Goal: Share content

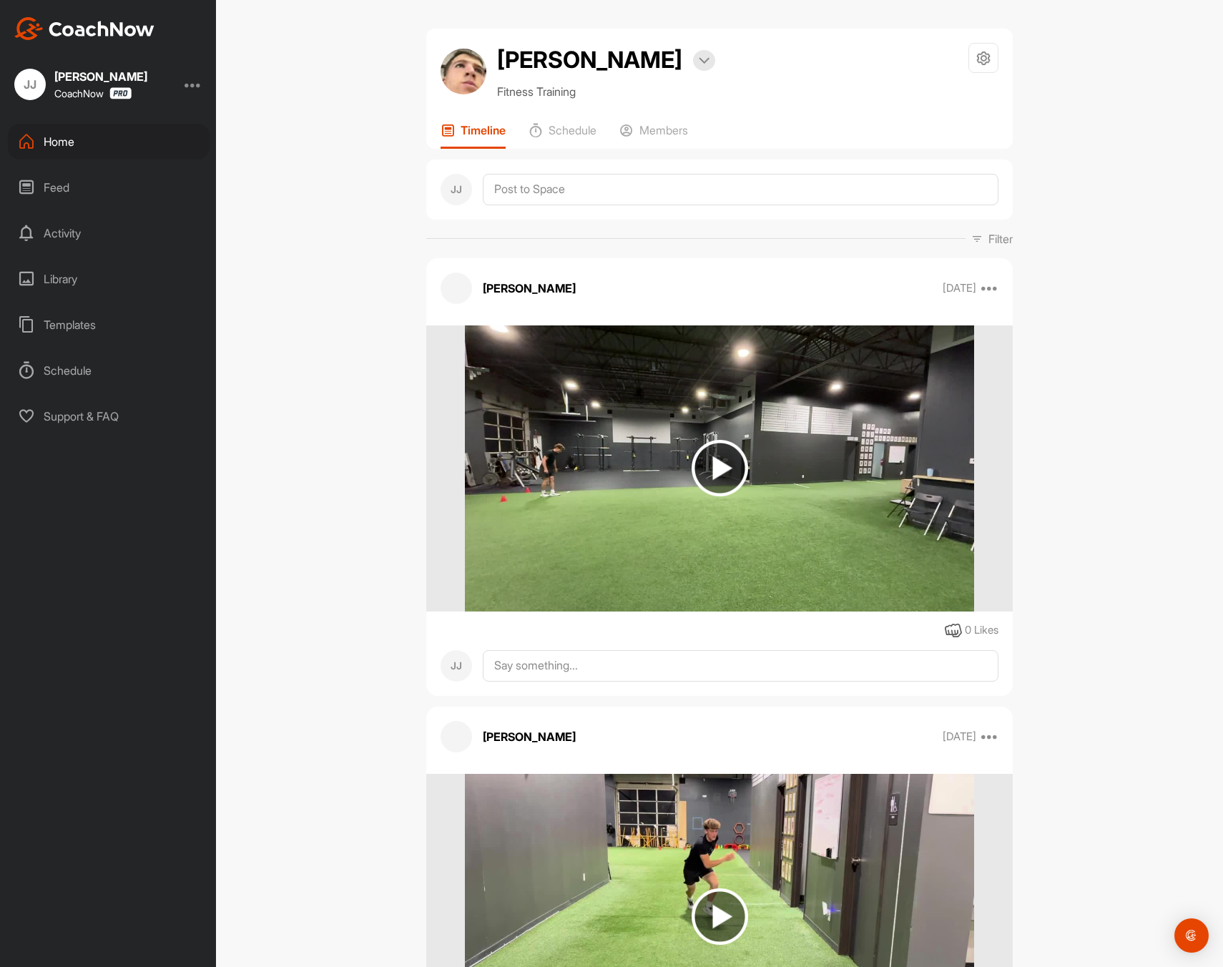
click at [97, 144] on div "Home" at bounding box center [109, 142] width 202 height 36
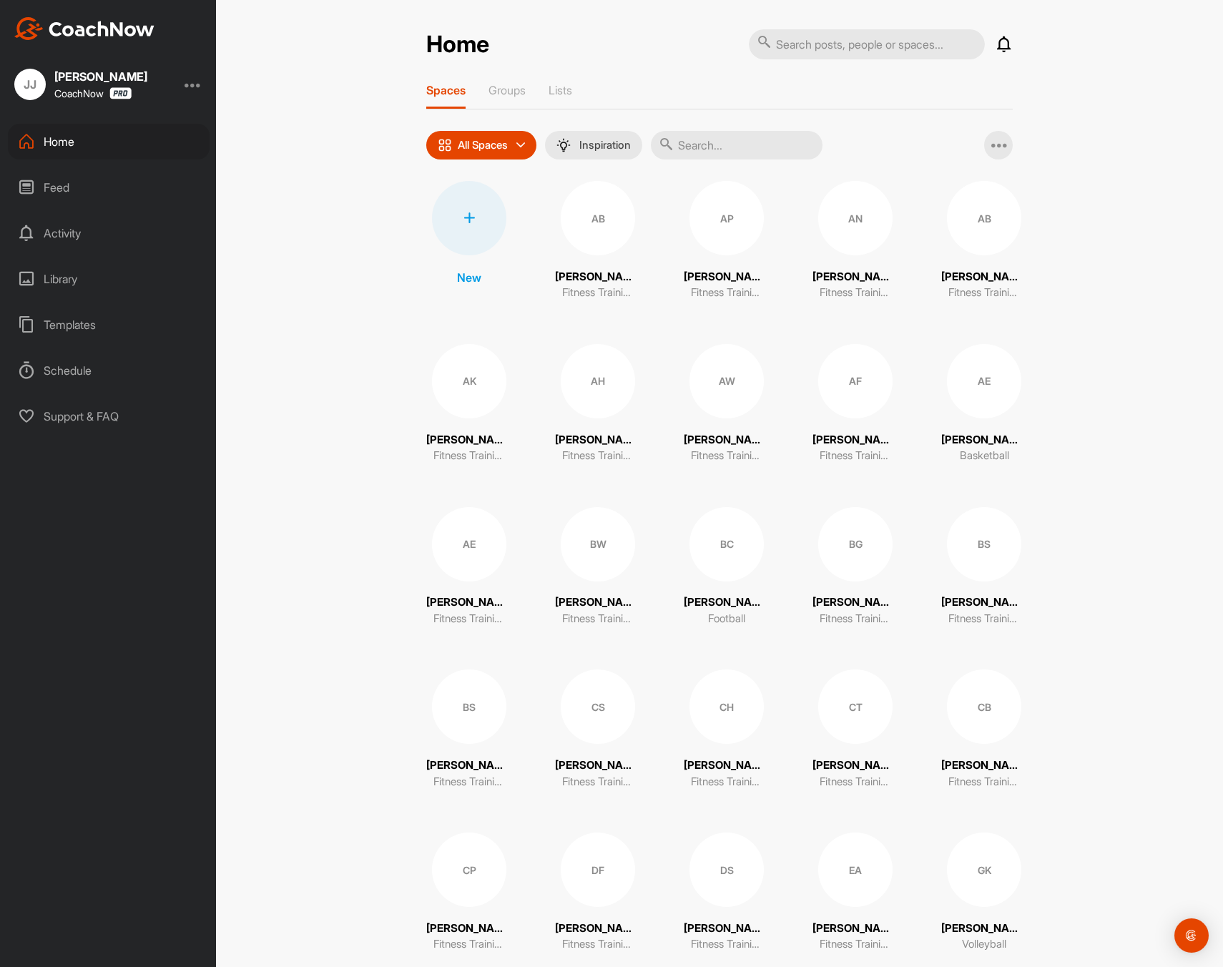
scroll to position [1173, 0]
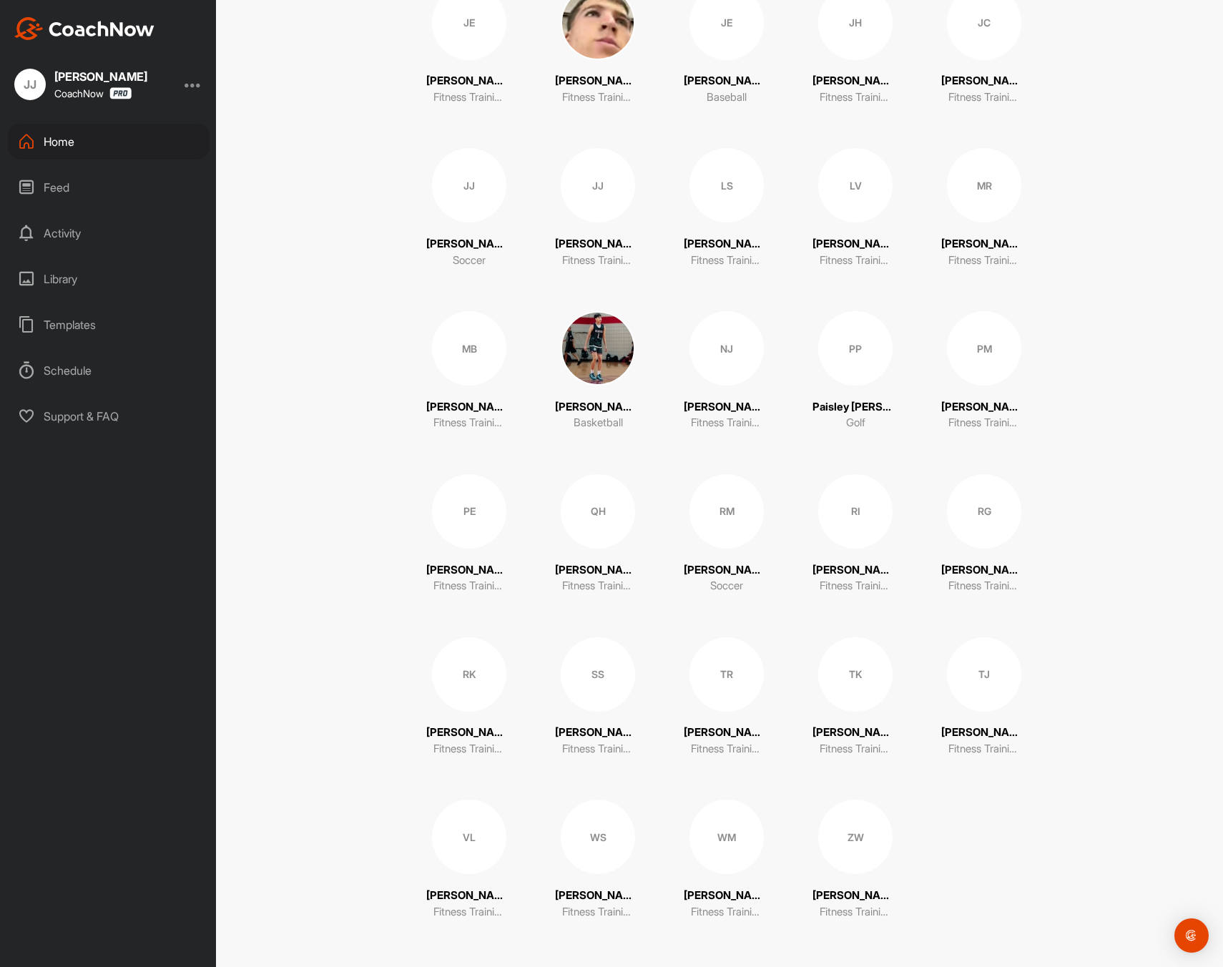
click at [609, 863] on div "WS" at bounding box center [598, 837] width 74 height 74
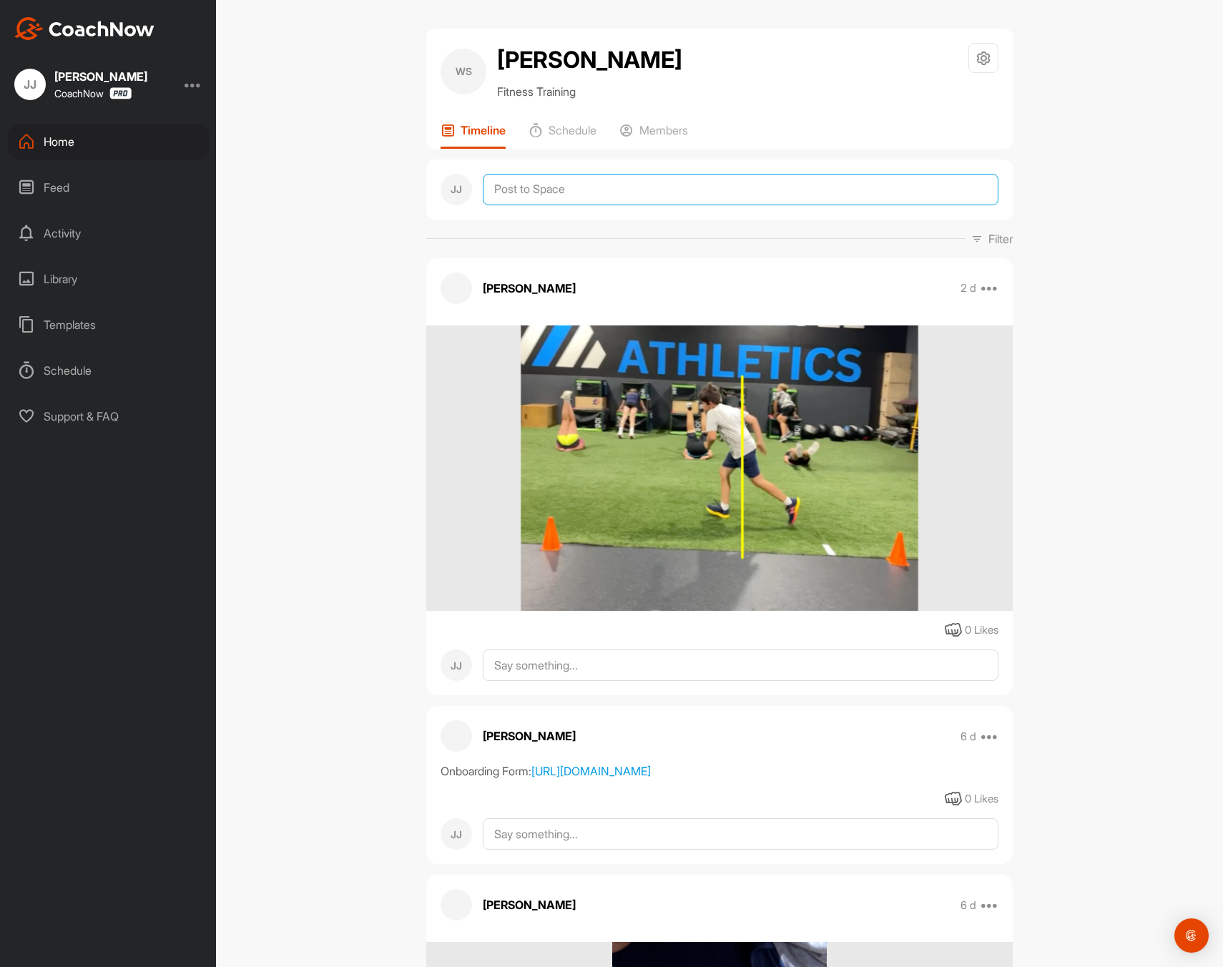
click at [586, 195] on textarea at bounding box center [741, 189] width 516 height 31
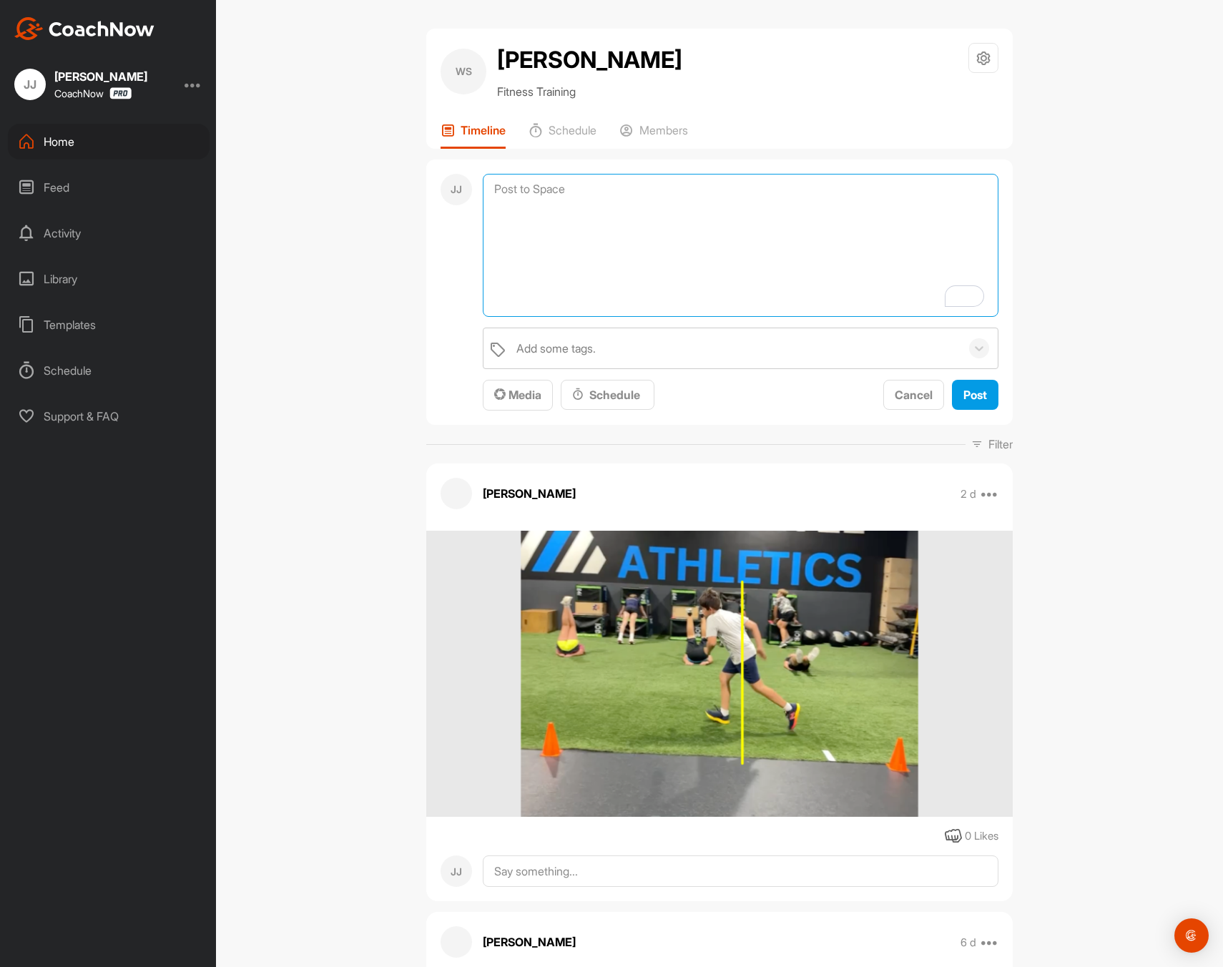
paste textarea "[URL][DOMAIN_NAME]"
type textarea "[URL][DOMAIN_NAME]"
click at [976, 403] on div "Post" at bounding box center [976, 394] width 24 height 17
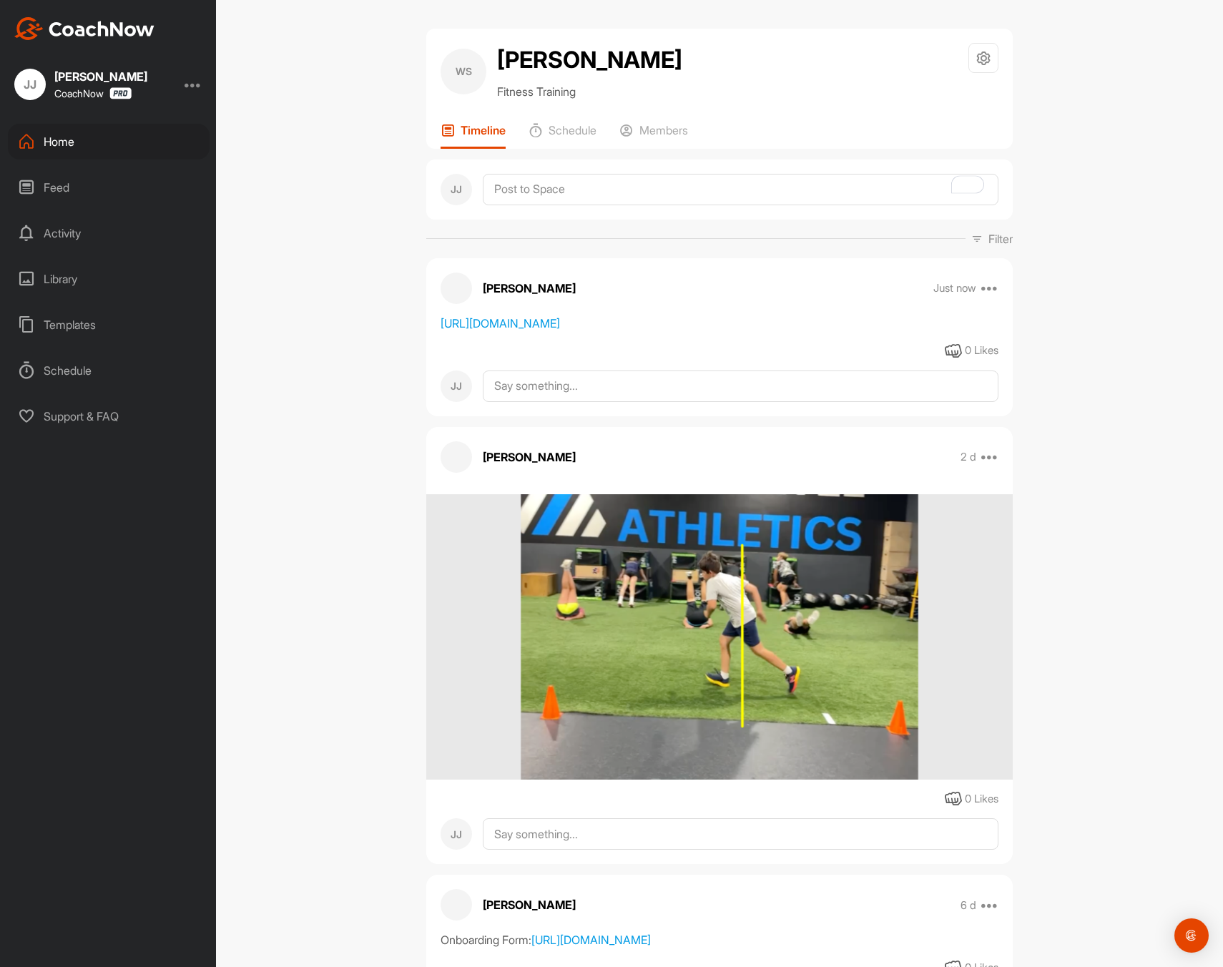
click at [78, 142] on div "Home" at bounding box center [109, 142] width 202 height 36
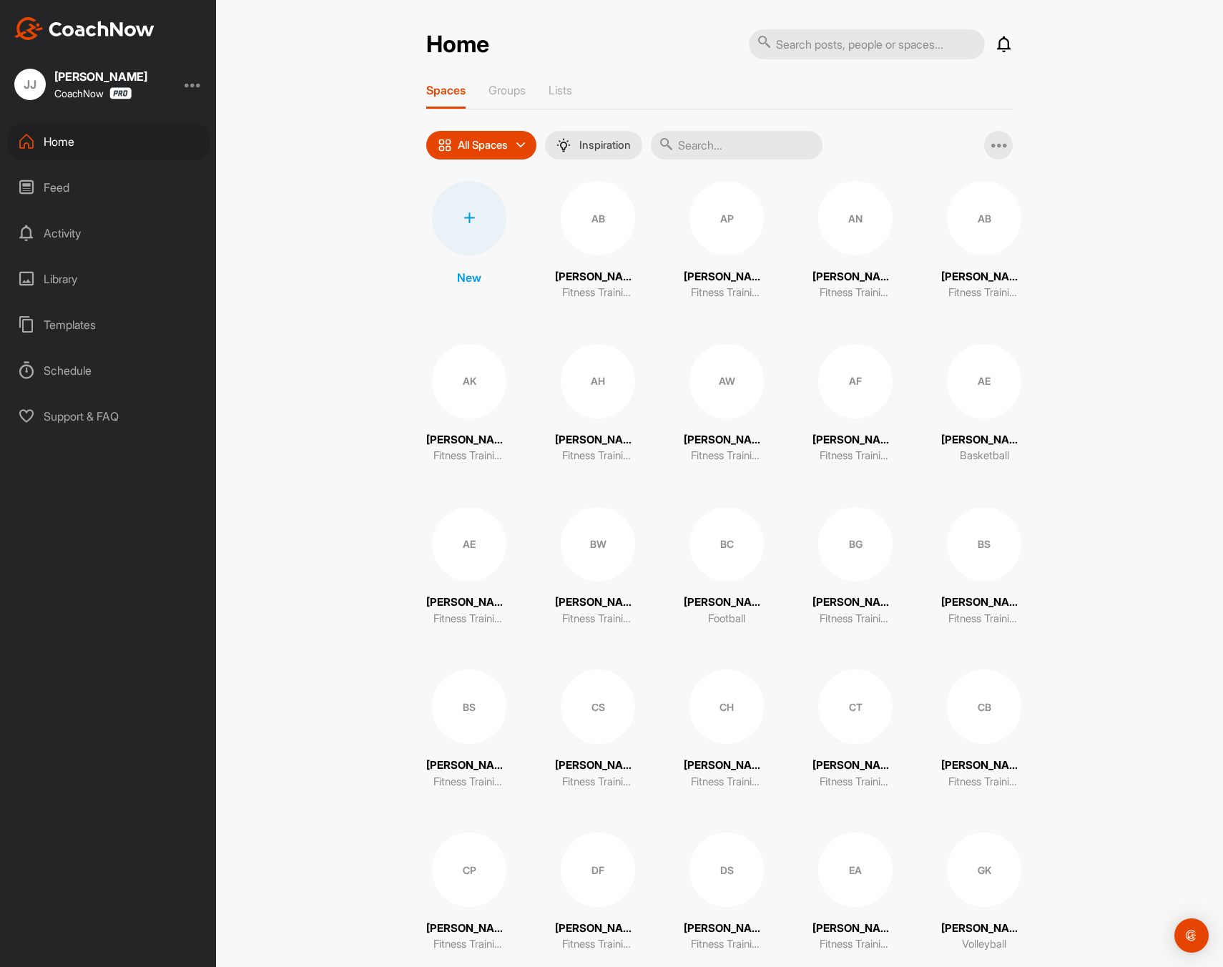
click at [821, 44] on input "text" at bounding box center [867, 44] width 236 height 30
type input "ror"
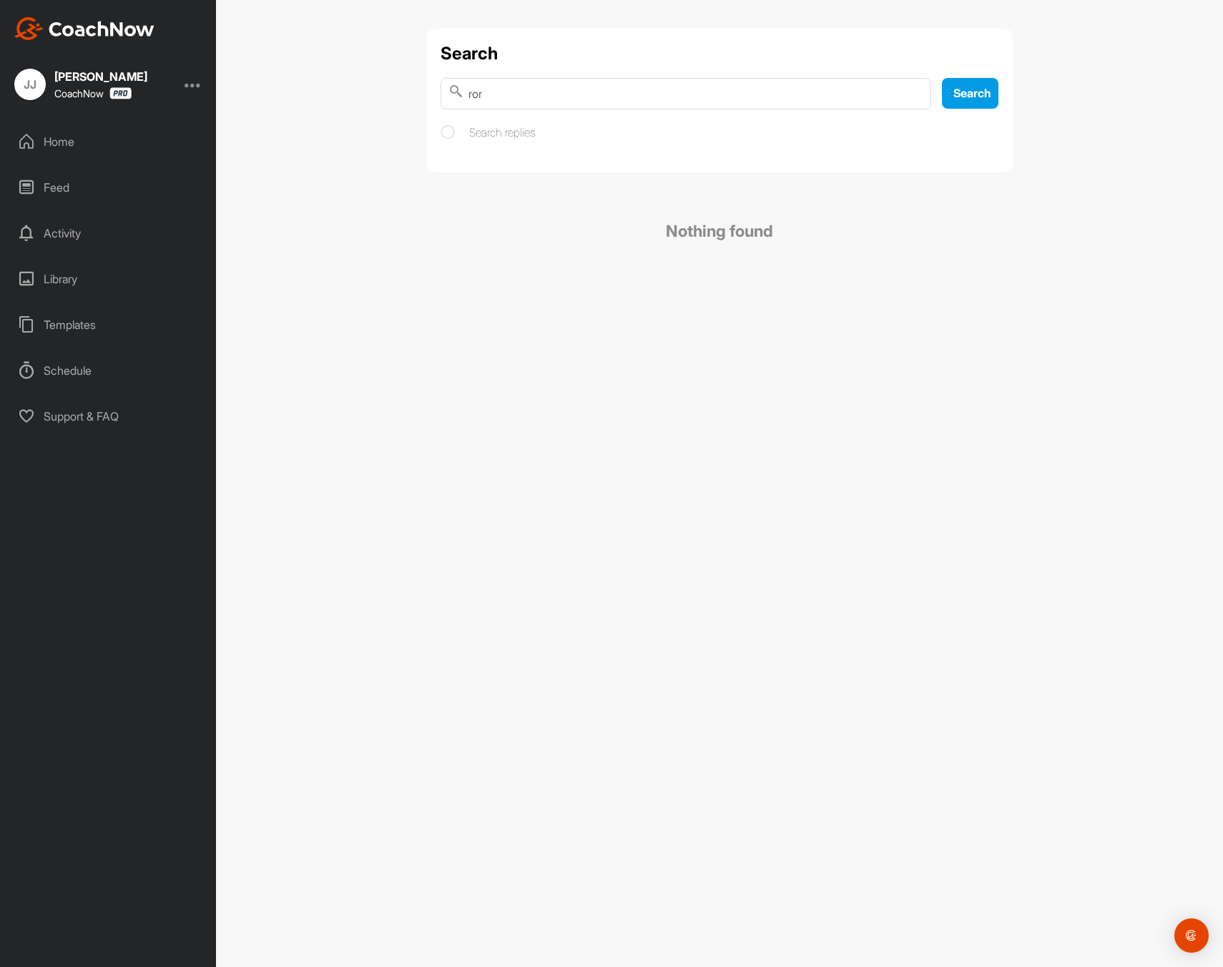
click at [610, 97] on input "ror" at bounding box center [686, 93] width 491 height 31
type input "ro"
click at [906, 89] on input "ro" at bounding box center [686, 93] width 491 height 31
click at [911, 91] on icon at bounding box center [913, 92] width 7 height 7
click at [64, 150] on div "Home" at bounding box center [109, 142] width 202 height 36
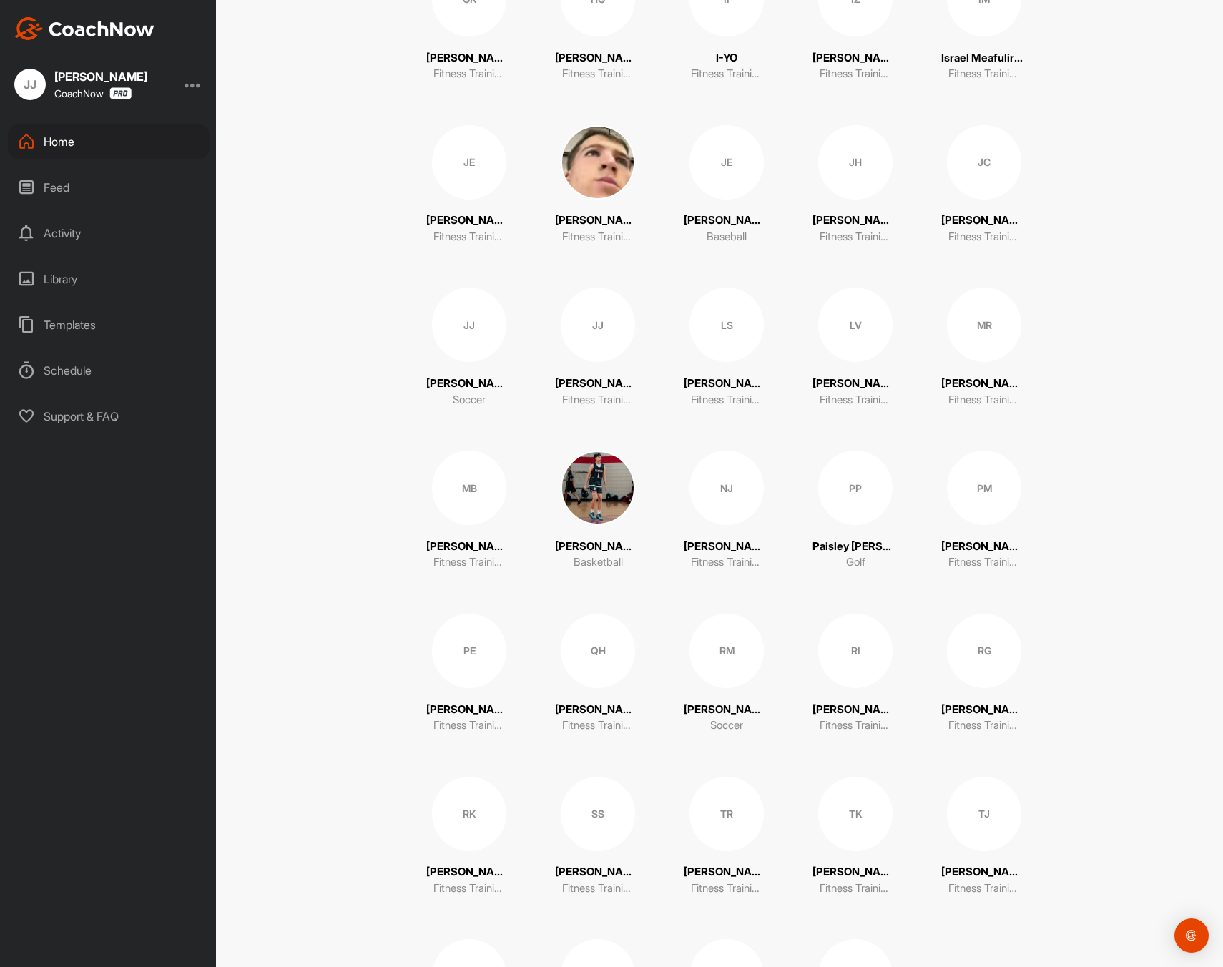
scroll to position [1173, 0]
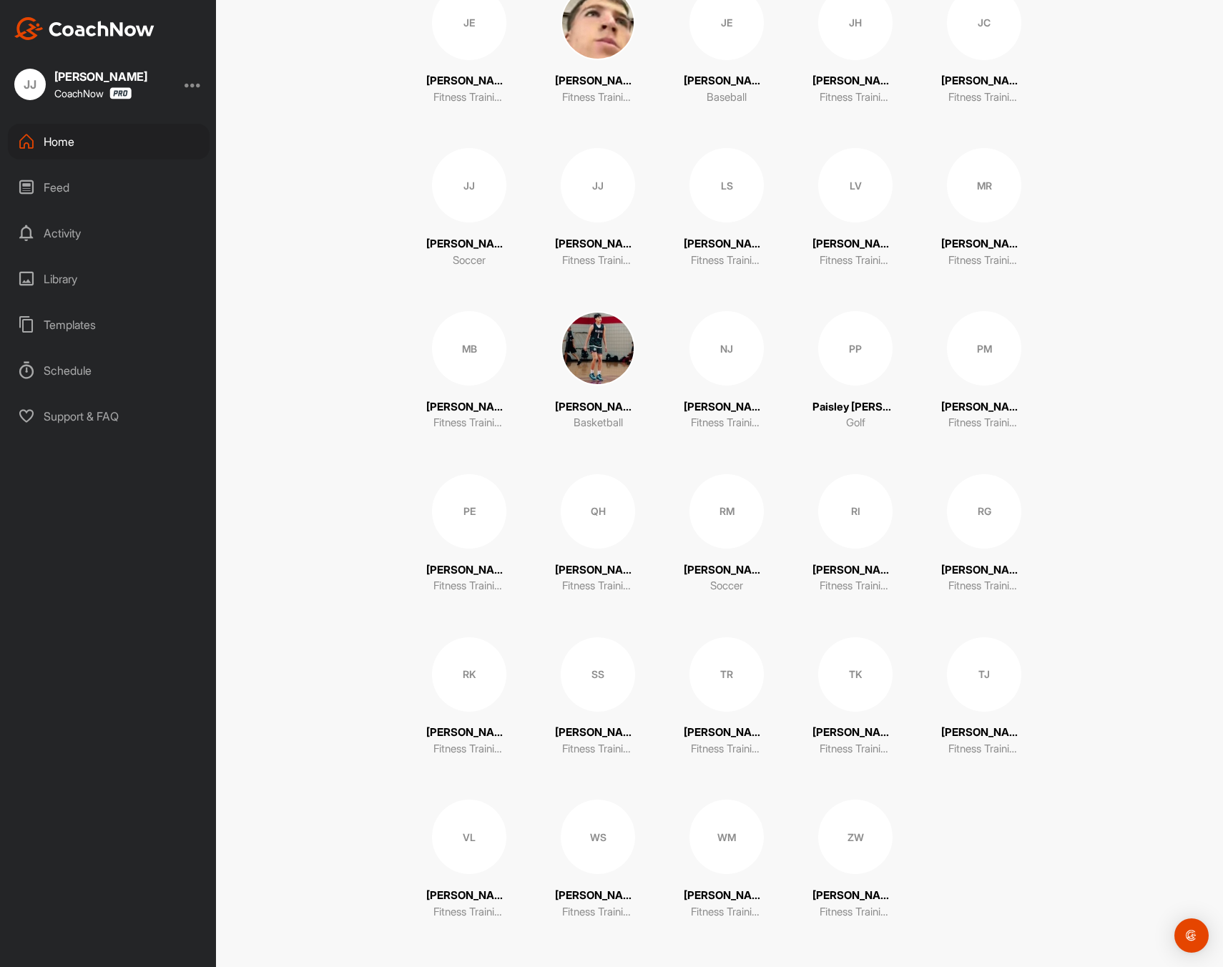
click at [996, 527] on div "RG" at bounding box center [984, 511] width 74 height 74
